Goal: Navigation & Orientation: Find specific page/section

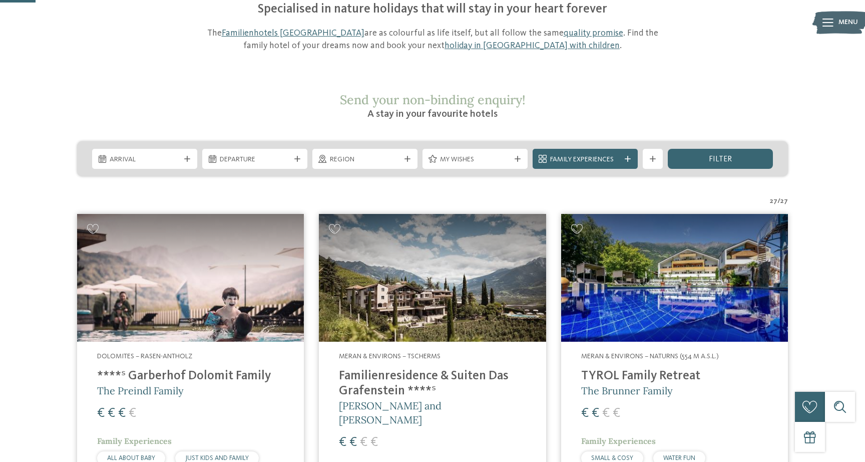
scroll to position [20, 0]
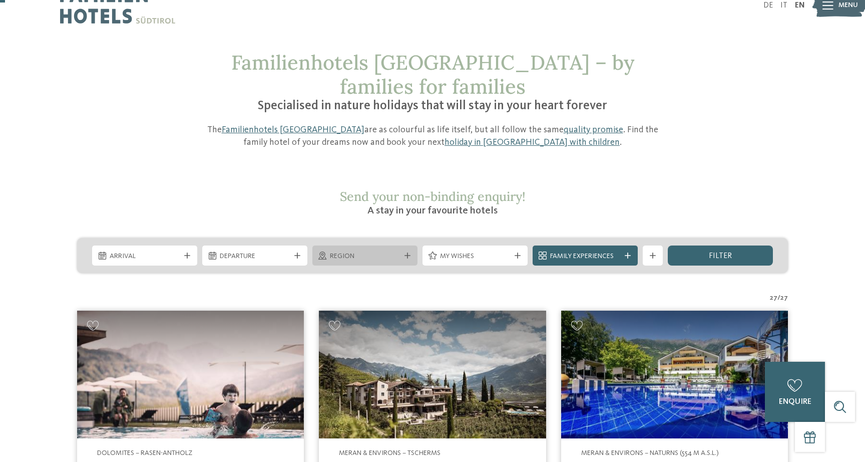
click at [381, 251] on span "Region" at bounding box center [365, 256] width 70 height 10
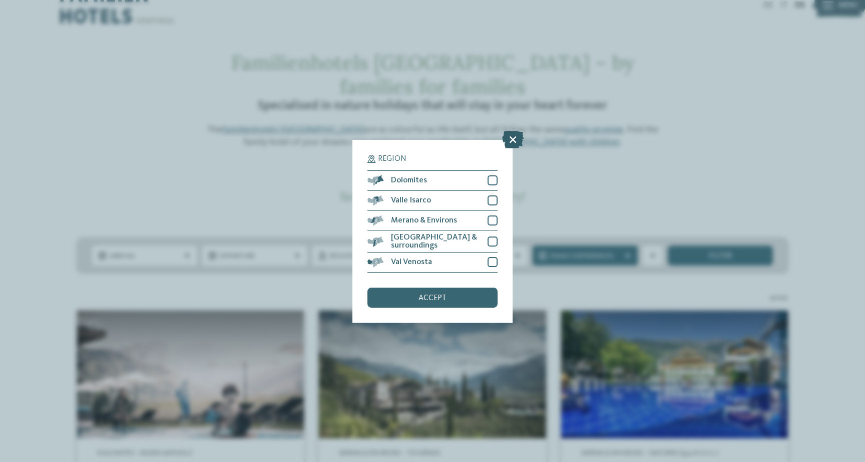
click at [519, 144] on icon at bounding box center [513, 139] width 22 height 18
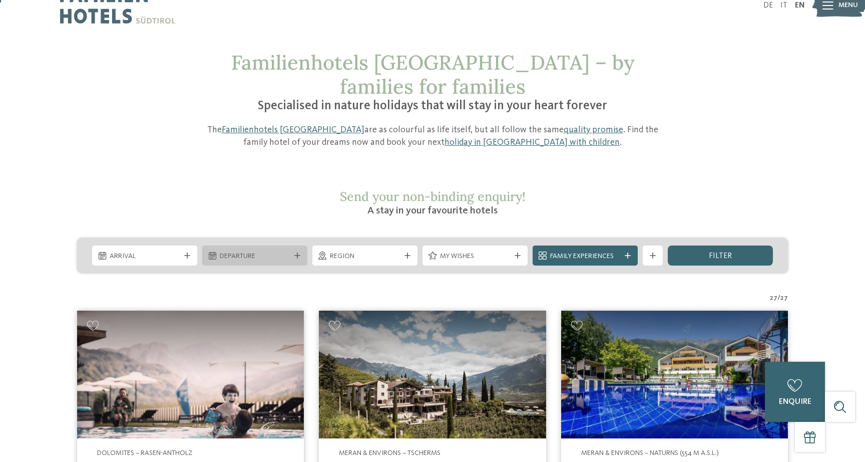
scroll to position [0, 0]
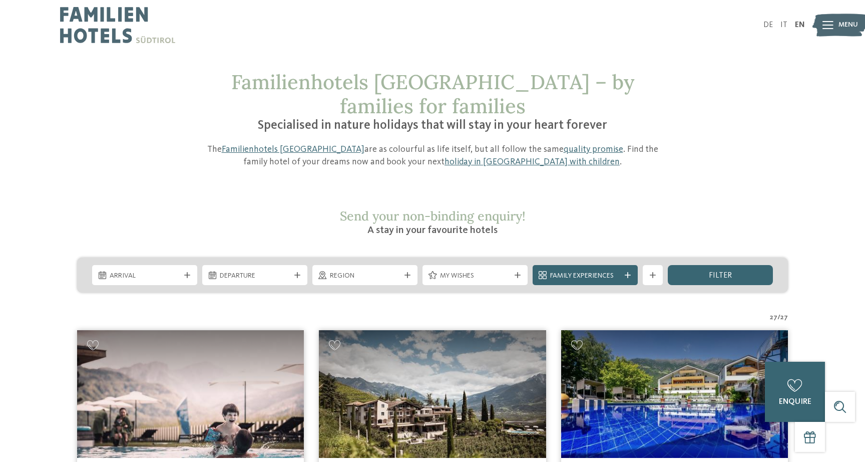
click at [103, 37] on img at bounding box center [117, 25] width 115 height 50
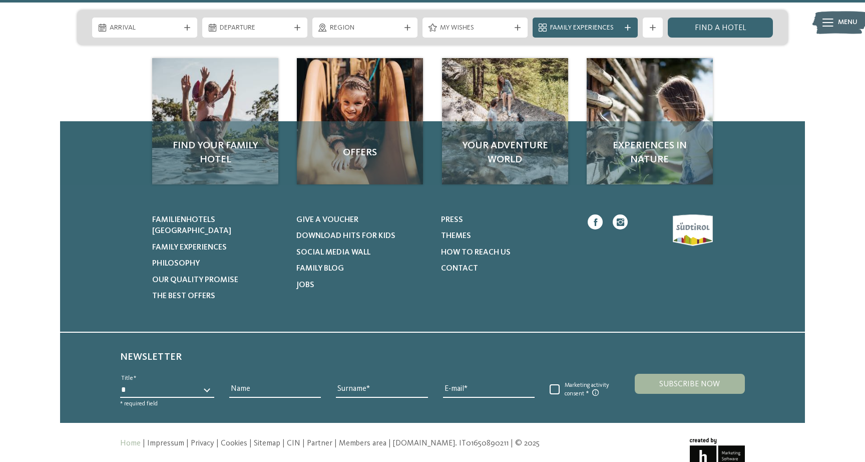
scroll to position [4662, 0]
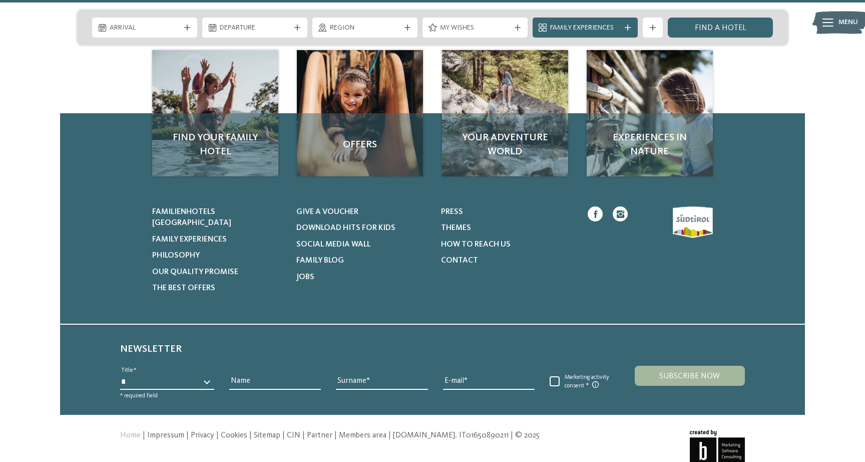
click at [687, 206] on div at bounding box center [643, 249] width 140 height 87
click at [846, 16] on div "Menu" at bounding box center [849, 22] width 20 height 25
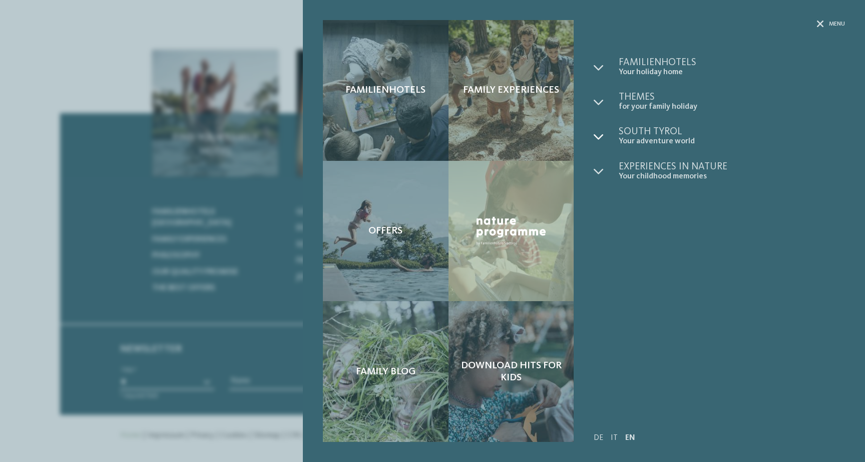
click at [597, 135] on icon at bounding box center [599, 137] width 10 height 10
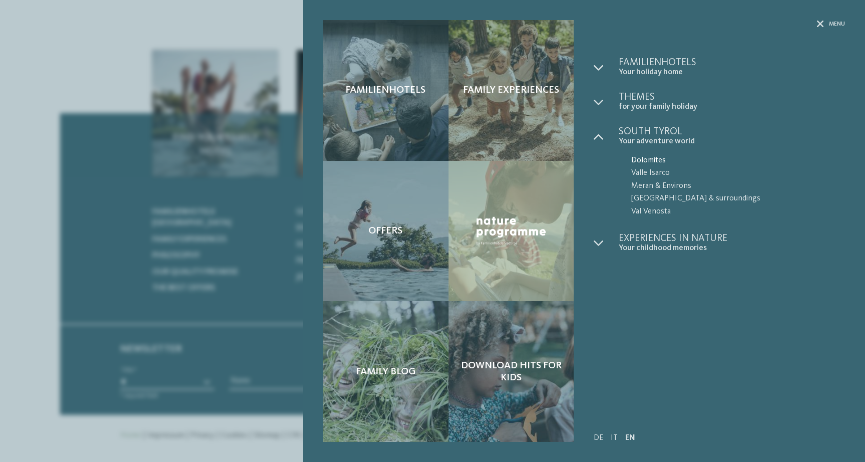
click at [650, 159] on span "Dolomites" at bounding box center [738, 160] width 214 height 13
click at [746, 124] on ul "Familienhotels Your holiday home" at bounding box center [719, 155] width 251 height 195
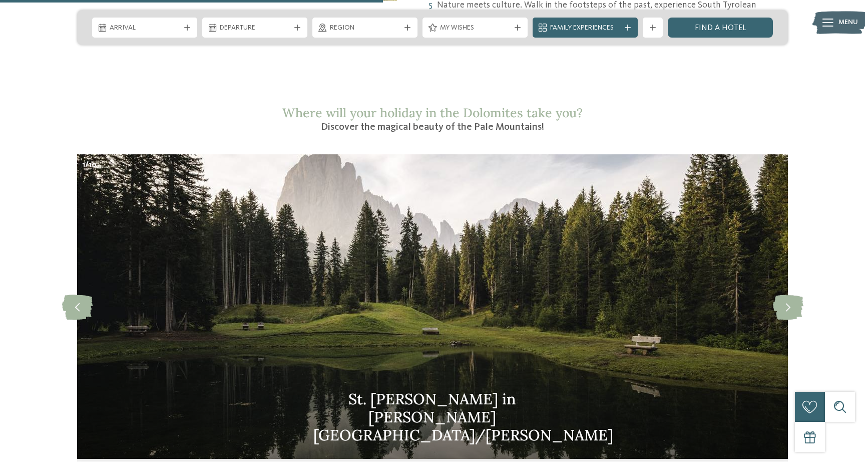
scroll to position [904, 0]
